Goal: Task Accomplishment & Management: Use online tool/utility

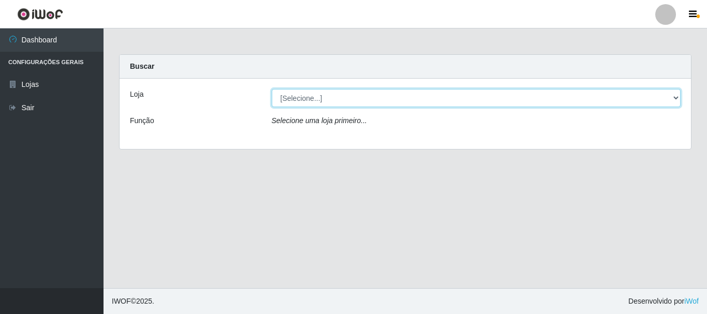
click at [341, 99] on select "[Selecione...] Nordestão - Alecrim" at bounding box center [476, 98] width 409 height 18
select select "453"
click at [272, 89] on select "[Selecione...] Nordestão - Alecrim" at bounding box center [476, 98] width 409 height 18
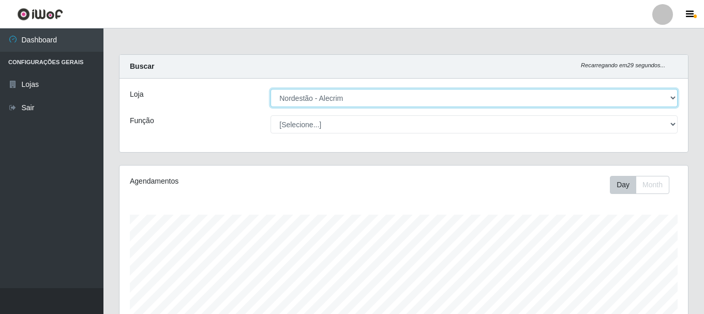
scroll to position [215, 569]
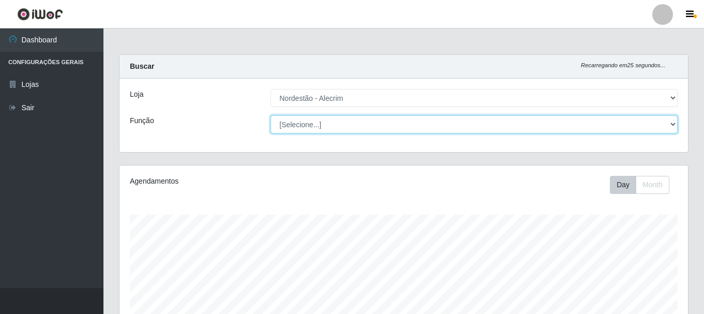
click at [394, 128] on select "[Selecione...] Embalador Embalador + Embalador ++" at bounding box center [474, 124] width 407 height 18
select select "1"
click at [271, 115] on select "[Selecione...] Embalador Embalador + Embalador ++" at bounding box center [474, 124] width 407 height 18
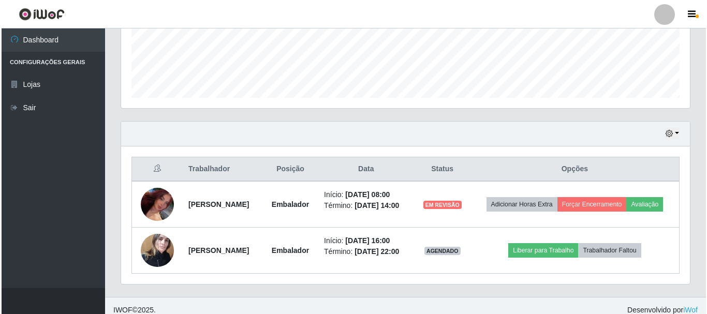
scroll to position [275, 0]
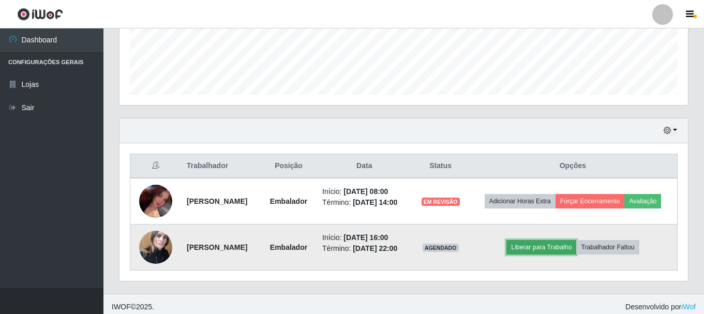
click at [541, 255] on button "Liberar para Trabalho" at bounding box center [542, 247] width 70 height 14
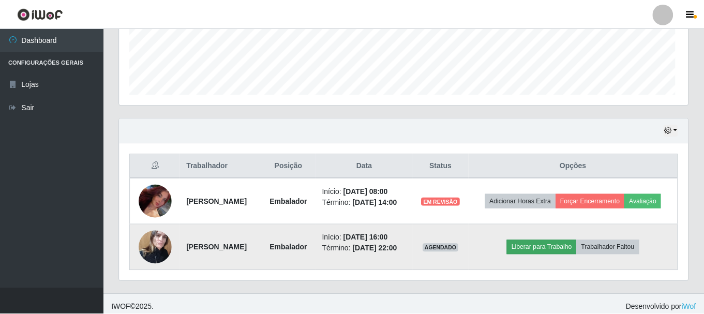
scroll to position [215, 563]
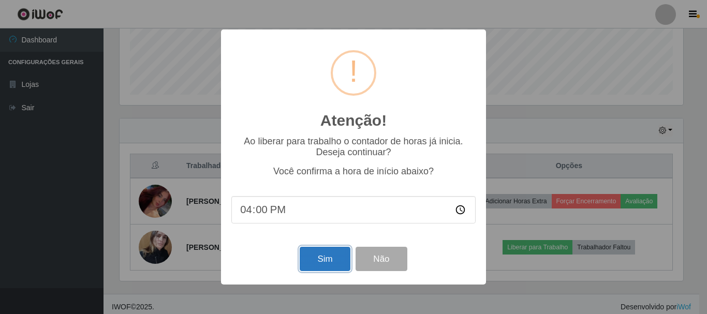
click at [328, 263] on button "Sim" at bounding box center [325, 259] width 50 height 24
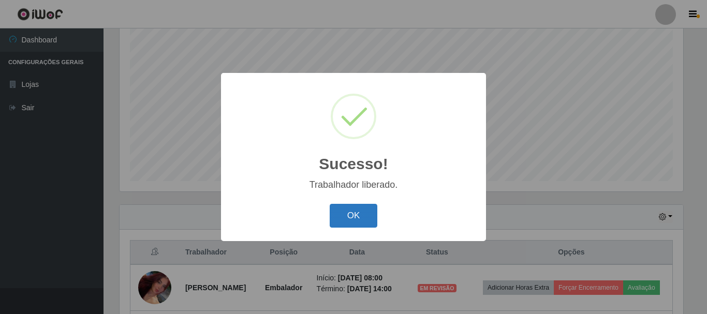
click at [360, 216] on button "OK" at bounding box center [354, 216] width 48 height 24
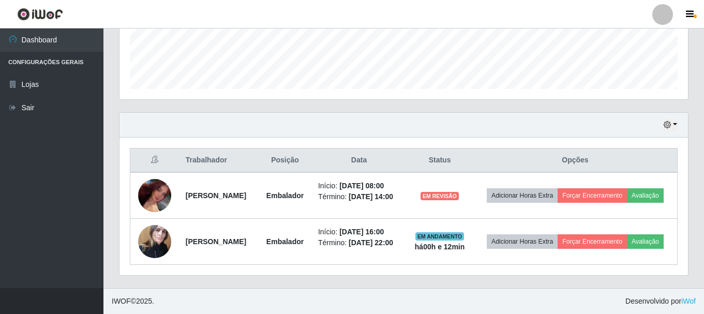
scroll to position [296, 0]
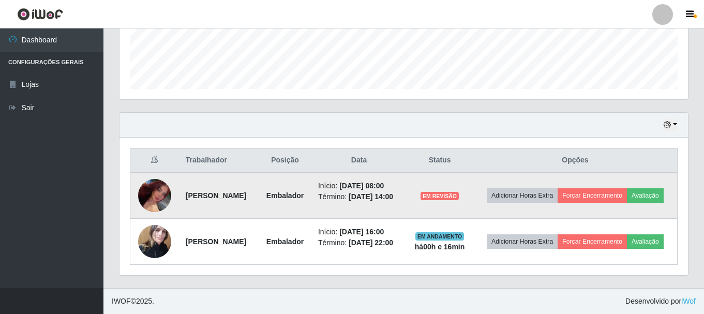
drag, startPoint x: 176, startPoint y: 183, endPoint x: 130, endPoint y: 189, distance: 46.5
click at [174, 183] on tr "[PERSON_NAME] Início: [DATE] 08:00 Término: [DATE] 14:00 EM REVISÃO Adicionar H…" at bounding box center [403, 195] width 547 height 47
click at [160, 185] on img at bounding box center [154, 195] width 33 height 57
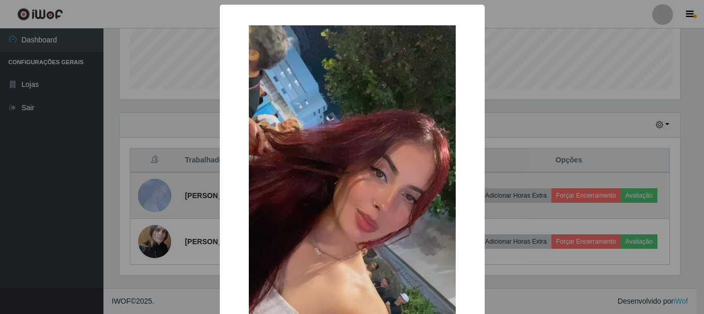
scroll to position [215, 563]
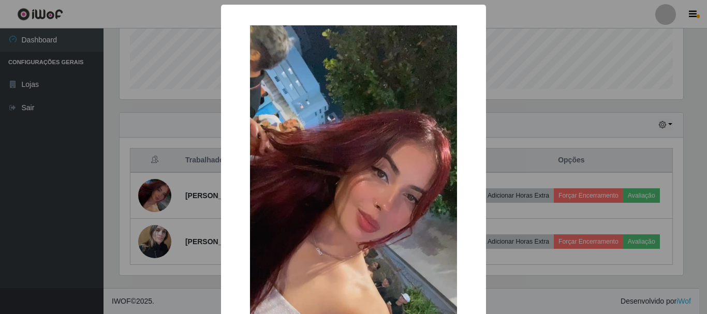
click at [608, 118] on div "× OK Cancel" at bounding box center [353, 157] width 707 height 314
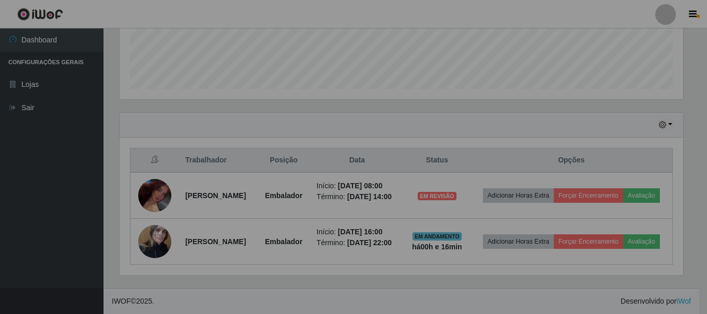
scroll to position [215, 569]
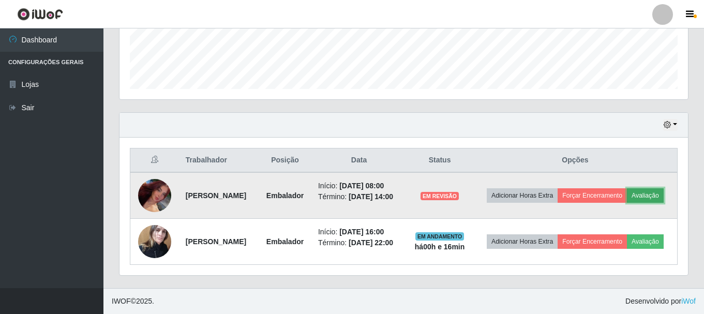
click at [627, 190] on button "Avaliação" at bounding box center [645, 195] width 37 height 14
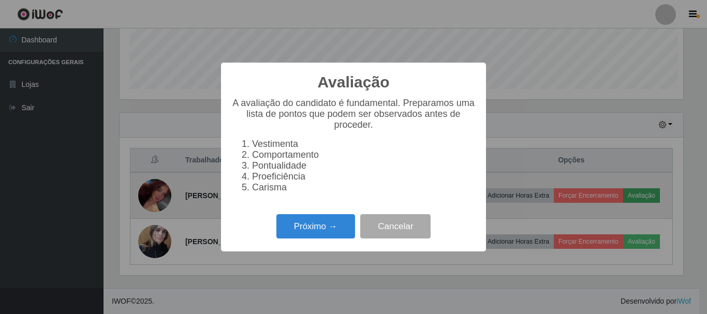
scroll to position [215, 563]
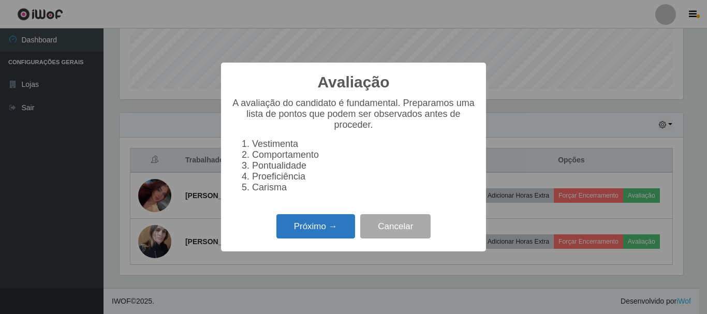
click at [293, 231] on button "Próximo →" at bounding box center [315, 226] width 79 height 24
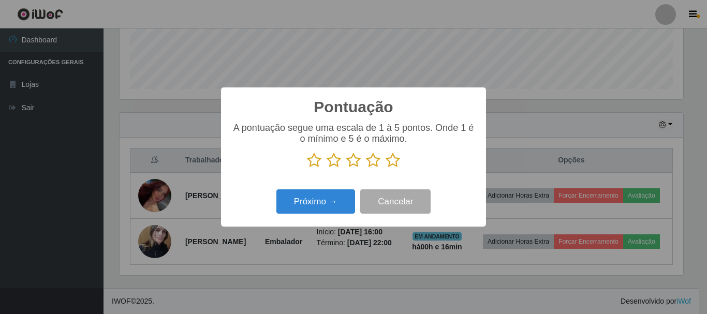
scroll to position [517196, 516847]
click at [393, 164] on icon at bounding box center [392, 161] width 14 height 16
click at [385, 168] on input "radio" at bounding box center [385, 168] width 0 height 0
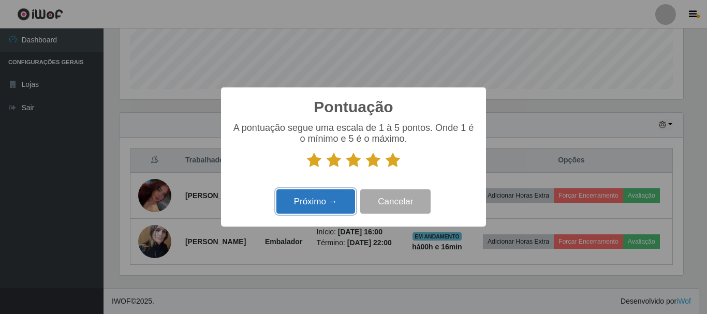
click at [328, 203] on button "Próximo →" at bounding box center [315, 201] width 79 height 24
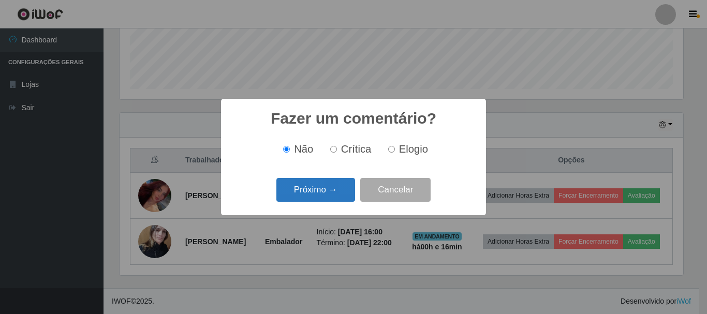
click at [328, 194] on button "Próximo →" at bounding box center [315, 190] width 79 height 24
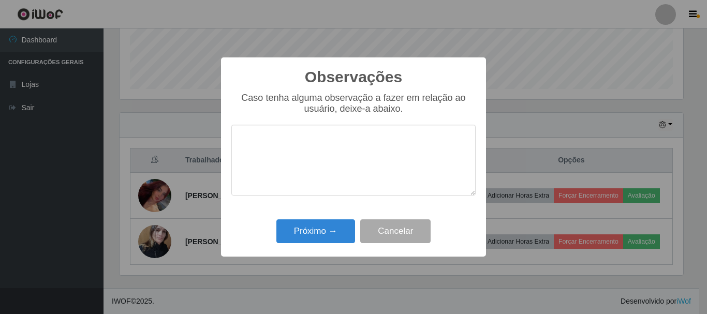
click at [281, 140] on textarea at bounding box center [353, 160] width 244 height 71
click at [299, 228] on button "Próximo →" at bounding box center [315, 231] width 79 height 24
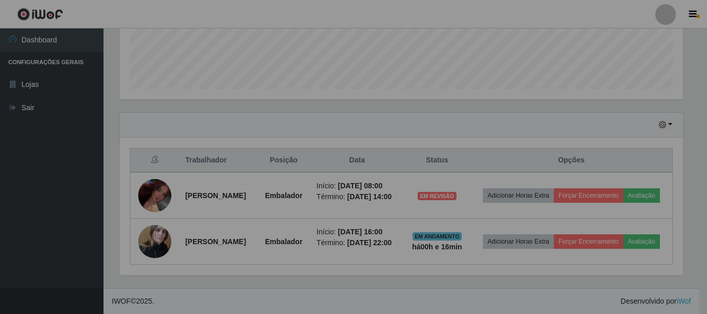
scroll to position [215, 569]
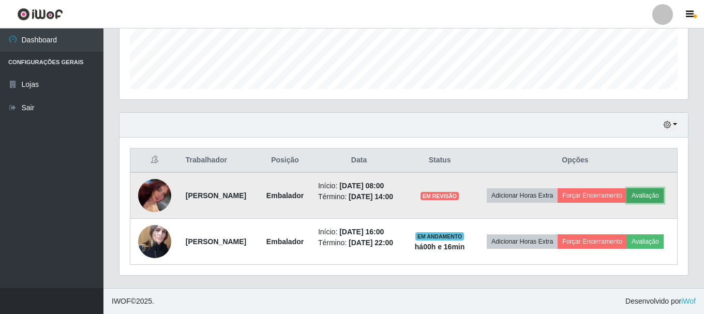
click at [627, 193] on button "Avaliação" at bounding box center [645, 195] width 37 height 14
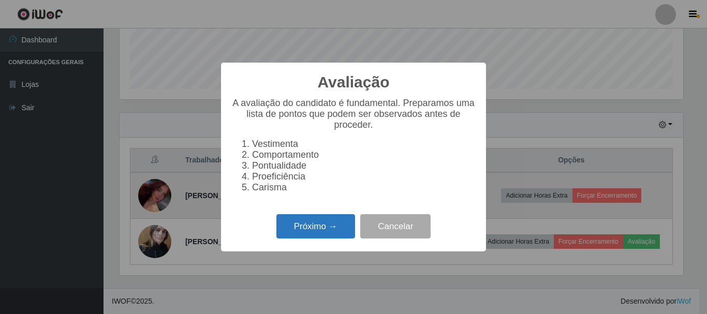
click at [323, 236] on button "Próximo →" at bounding box center [315, 226] width 79 height 24
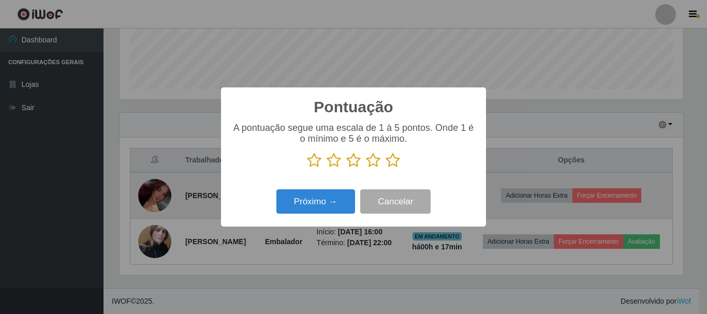
scroll to position [517196, 516847]
click at [393, 159] on icon at bounding box center [392, 161] width 14 height 16
click at [385, 168] on input "radio" at bounding box center [385, 168] width 0 height 0
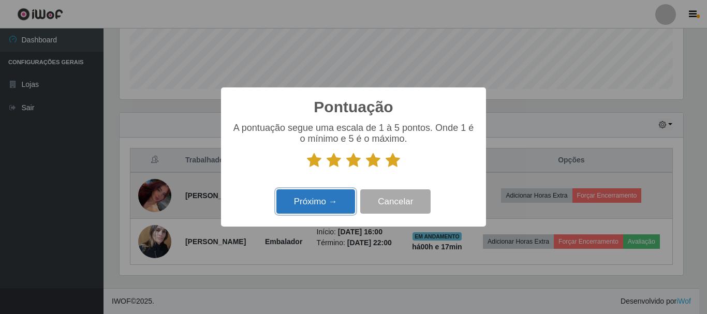
click at [337, 209] on button "Próximo →" at bounding box center [315, 201] width 79 height 24
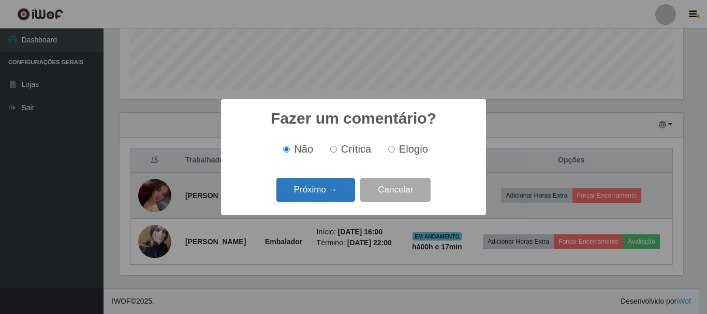
click at [334, 193] on button "Próximo →" at bounding box center [315, 190] width 79 height 24
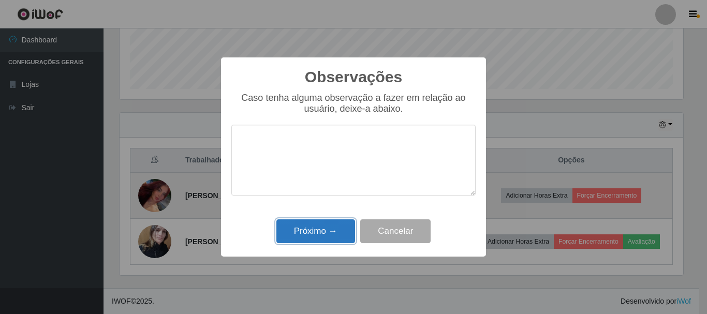
click at [325, 228] on button "Próximo →" at bounding box center [315, 231] width 79 height 24
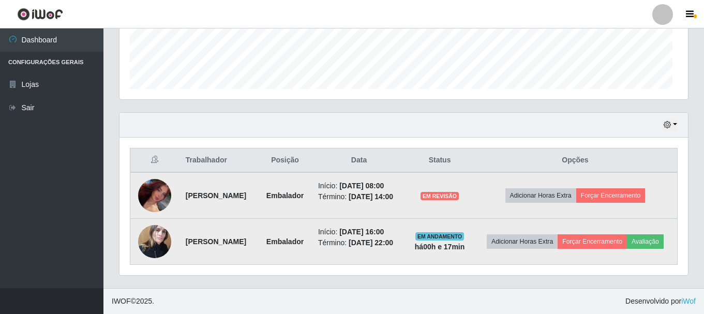
scroll to position [215, 569]
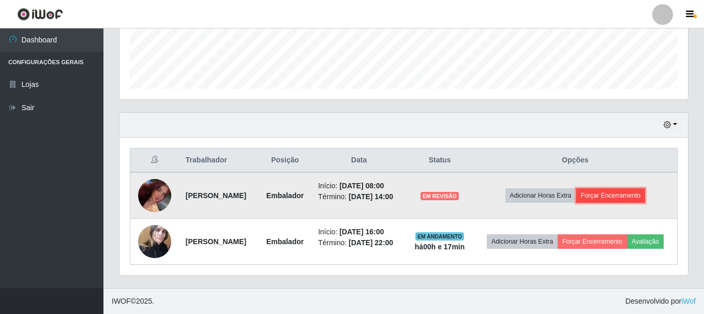
click at [620, 188] on button "Forçar Encerramento" at bounding box center [610, 195] width 69 height 14
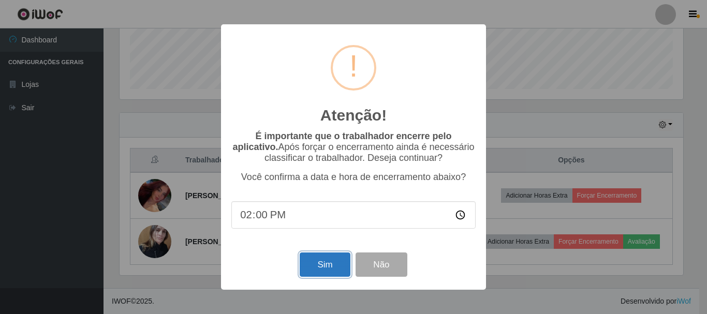
click at [327, 269] on button "Sim" at bounding box center [325, 264] width 50 height 24
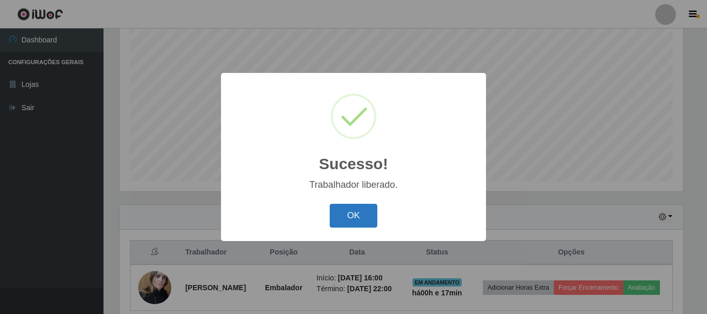
click at [340, 210] on button "OK" at bounding box center [354, 216] width 48 height 24
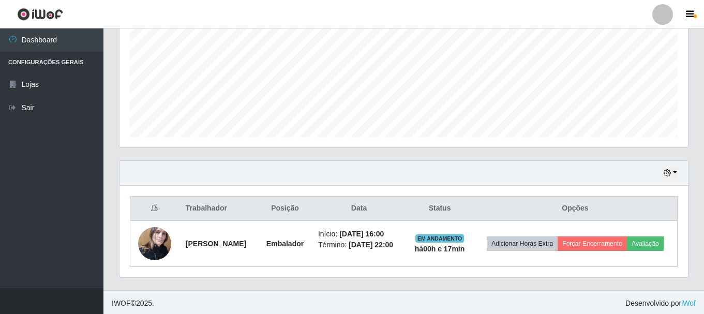
scroll to position [243, 0]
